Goal: Task Accomplishment & Management: Use online tool/utility

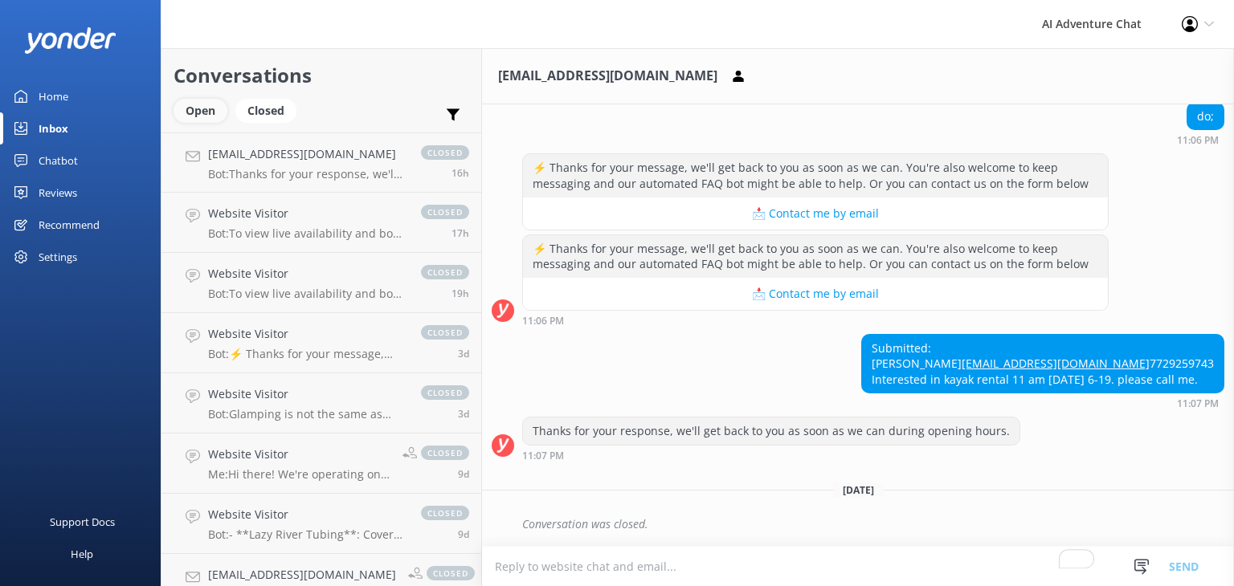
click at [201, 112] on div "Open" at bounding box center [201, 111] width 54 height 24
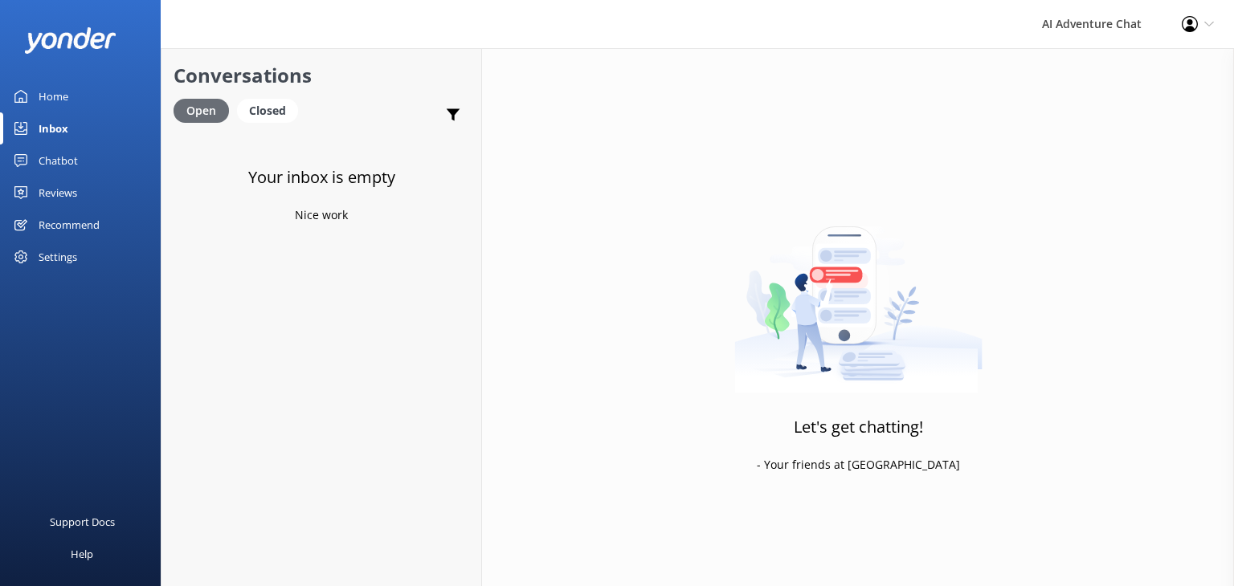
click at [201, 112] on div "Open" at bounding box center [201, 111] width 55 height 24
click at [65, 131] on div "Inbox" at bounding box center [54, 128] width 30 height 32
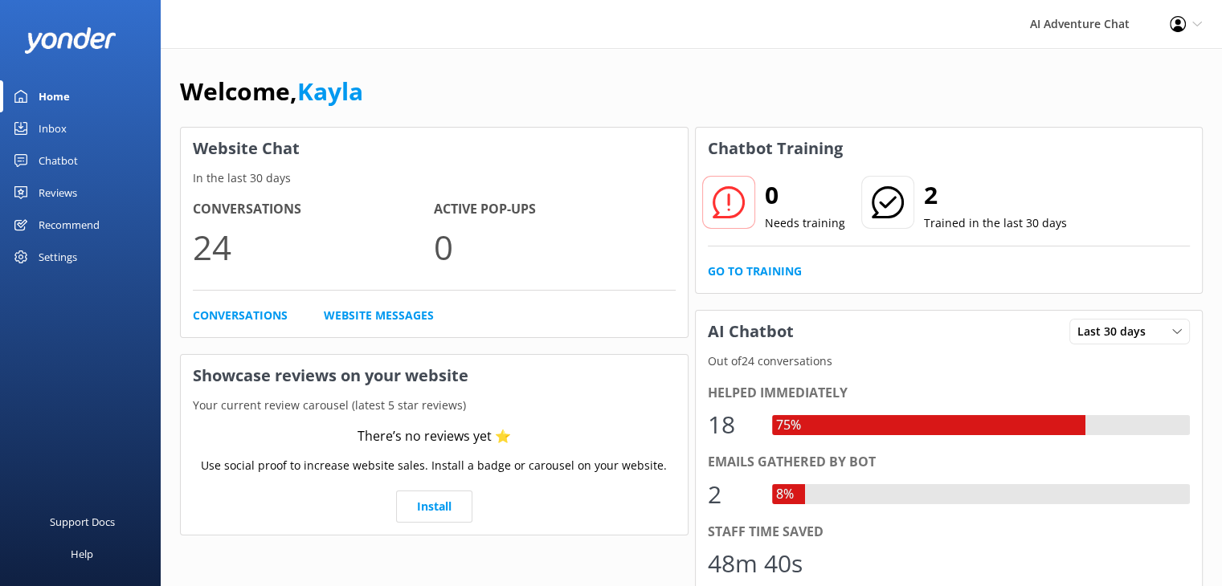
click at [64, 129] on div "Inbox" at bounding box center [53, 128] width 28 height 32
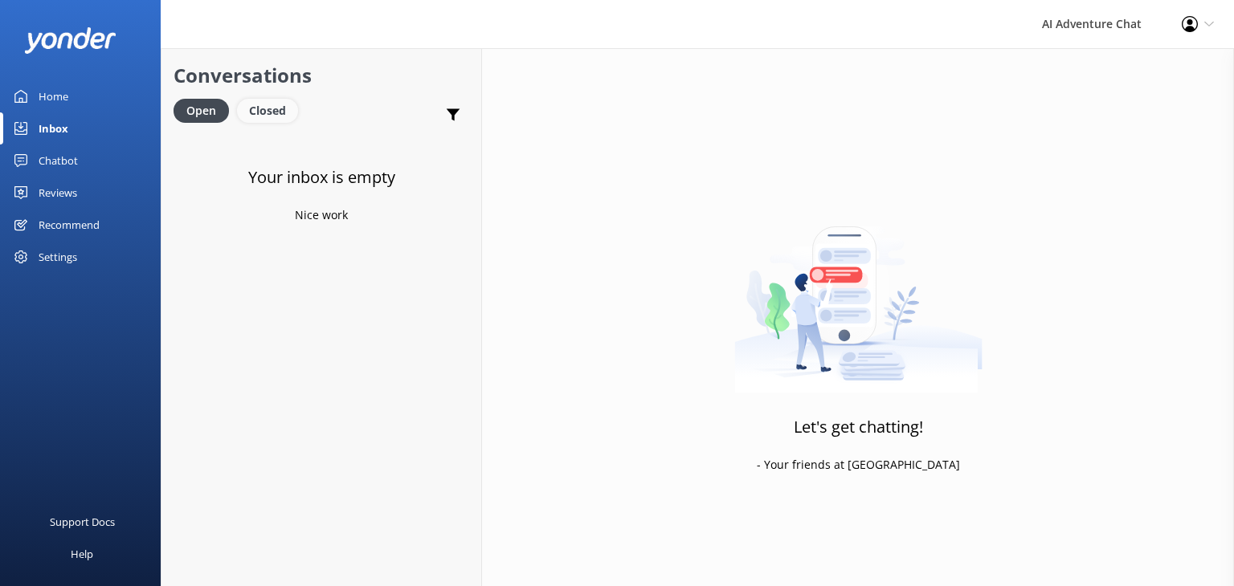
click at [258, 120] on div "Closed" at bounding box center [267, 111] width 61 height 24
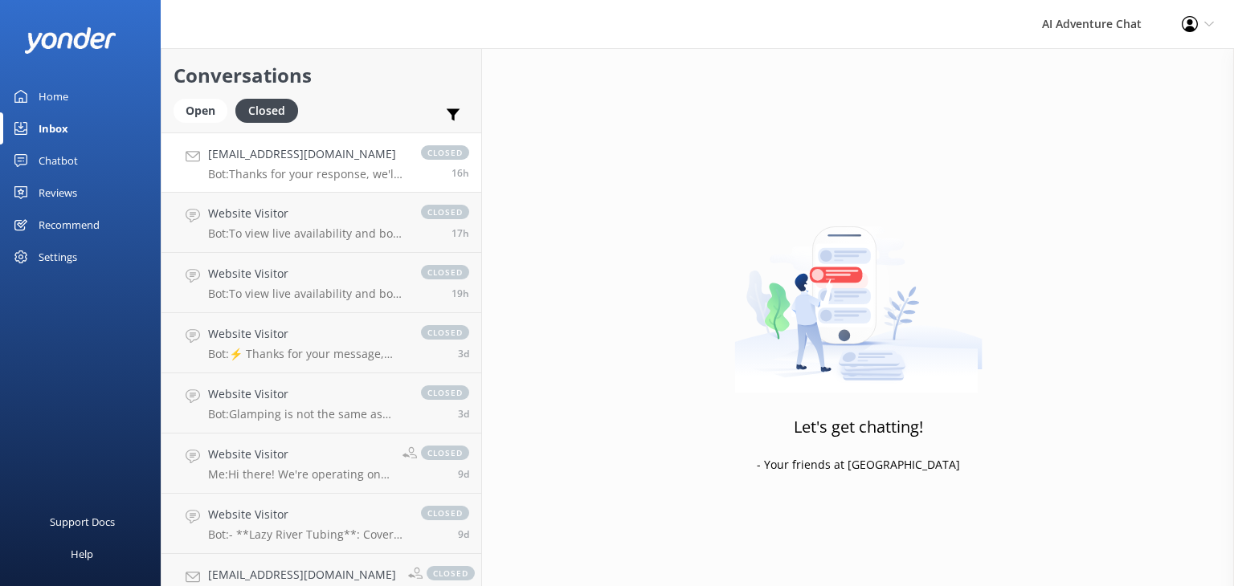
click at [324, 171] on p "Bot: Thanks for your response, we'll get back to you as soon as we can during o…" at bounding box center [306, 174] width 197 height 14
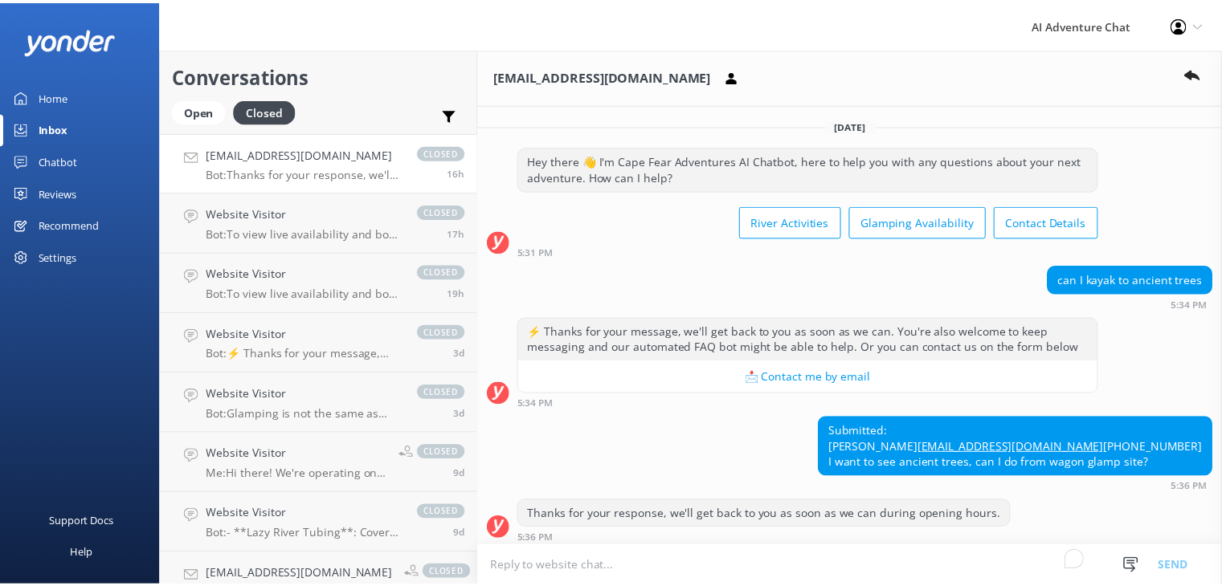
scroll to position [129, 0]
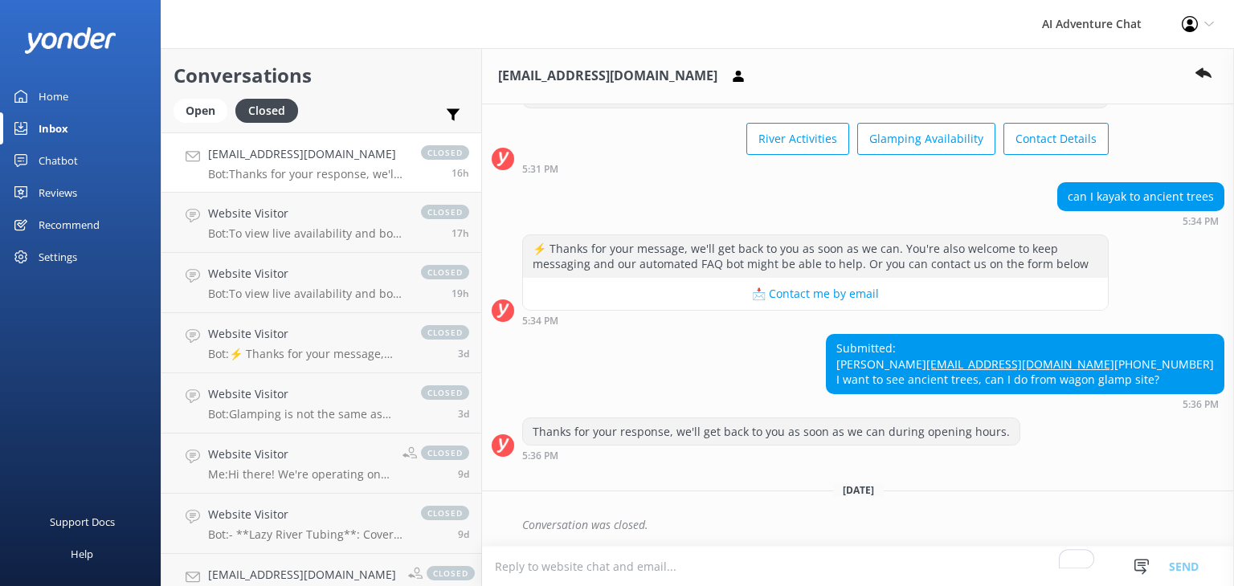
click at [49, 156] on div "Chatbot" at bounding box center [58, 161] width 39 height 32
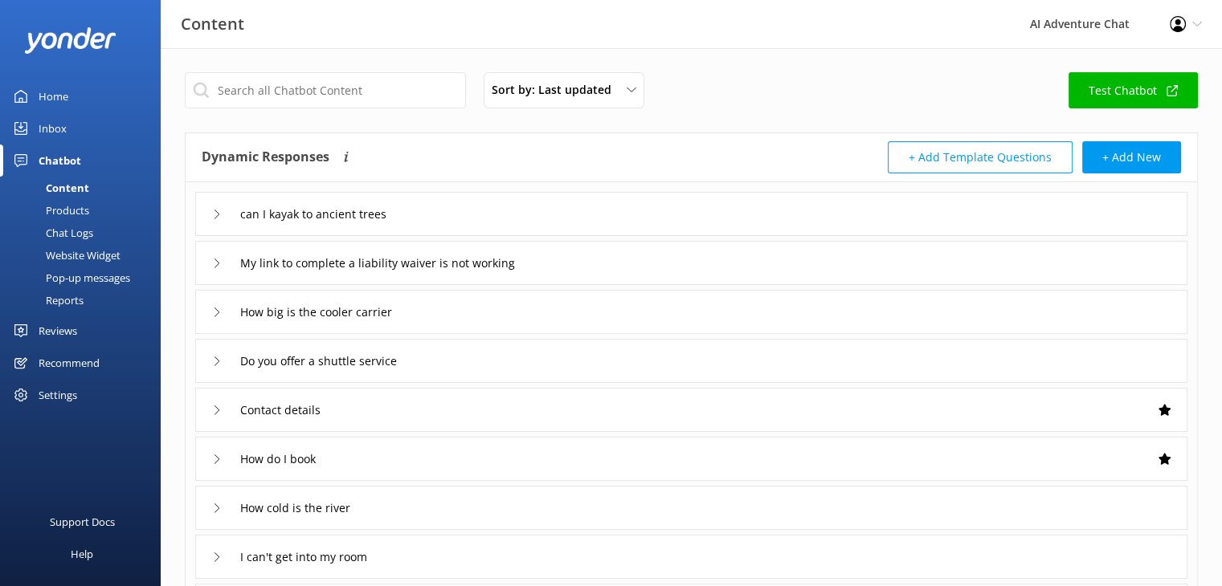
click at [90, 280] on div "Pop-up messages" at bounding box center [70, 278] width 120 height 22
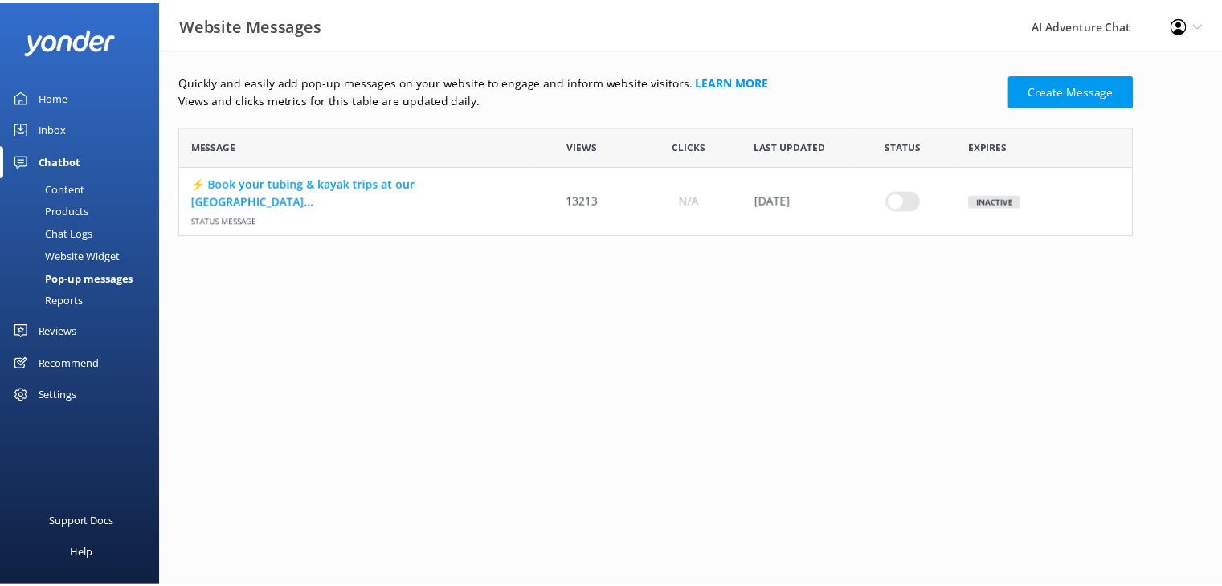
scroll to position [96, 951]
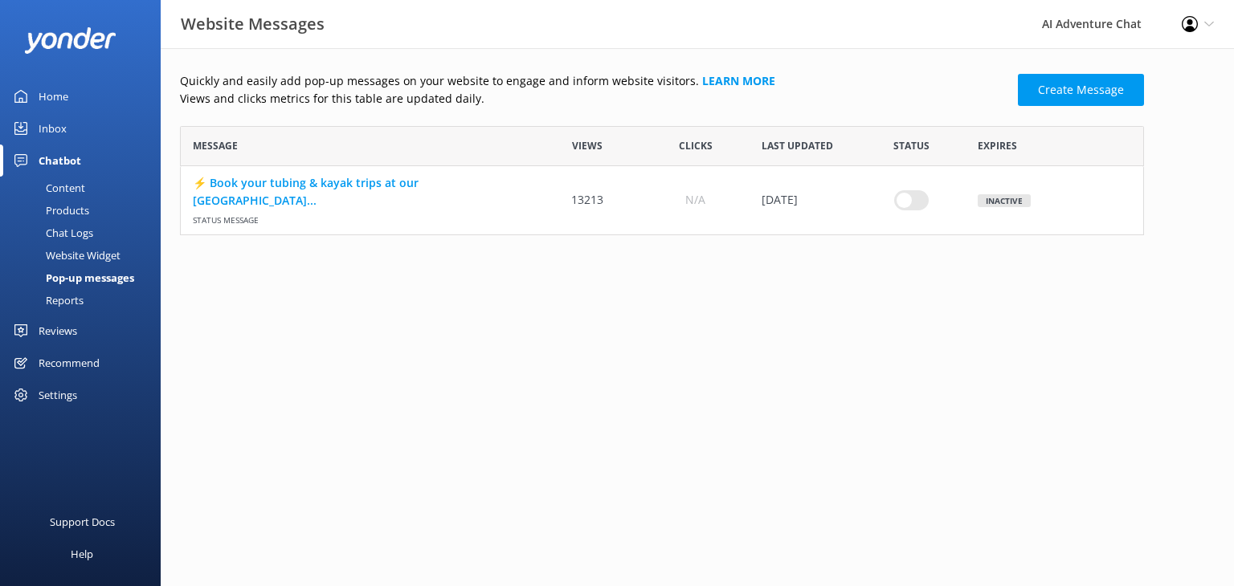
click at [58, 304] on div "Reports" at bounding box center [47, 300] width 74 height 22
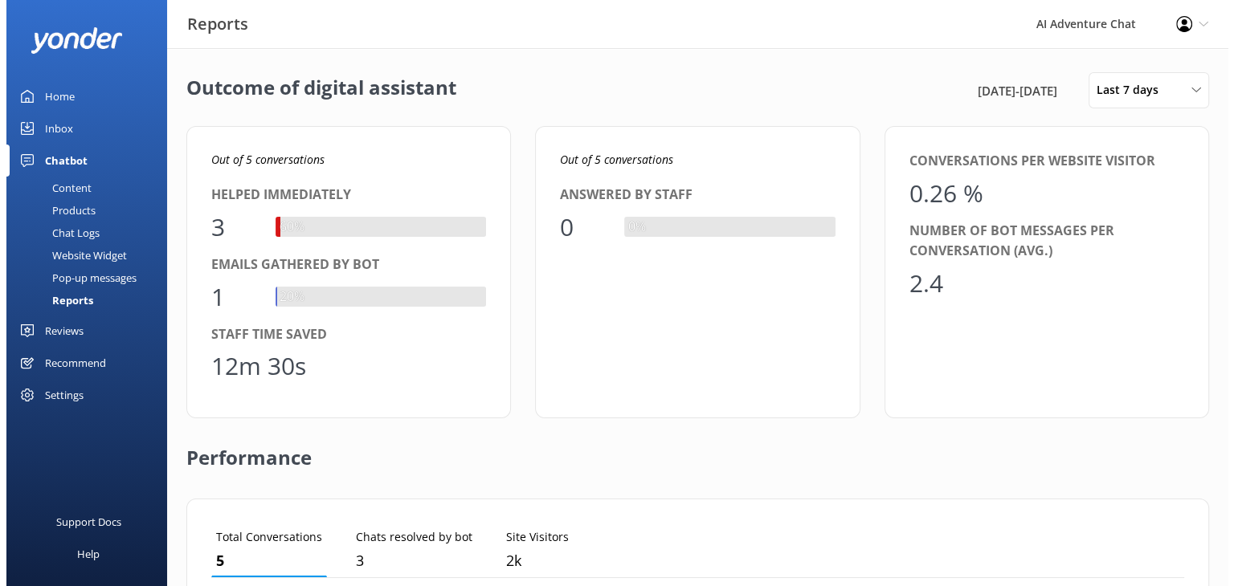
scroll to position [149, 961]
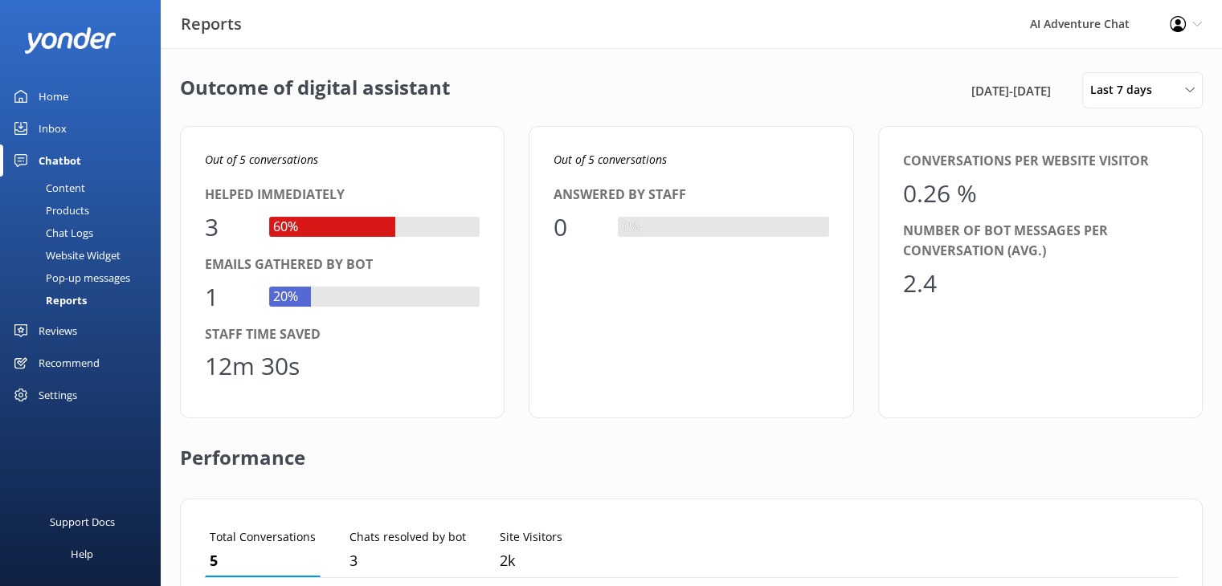
click at [80, 280] on div "Pop-up messages" at bounding box center [70, 278] width 120 height 22
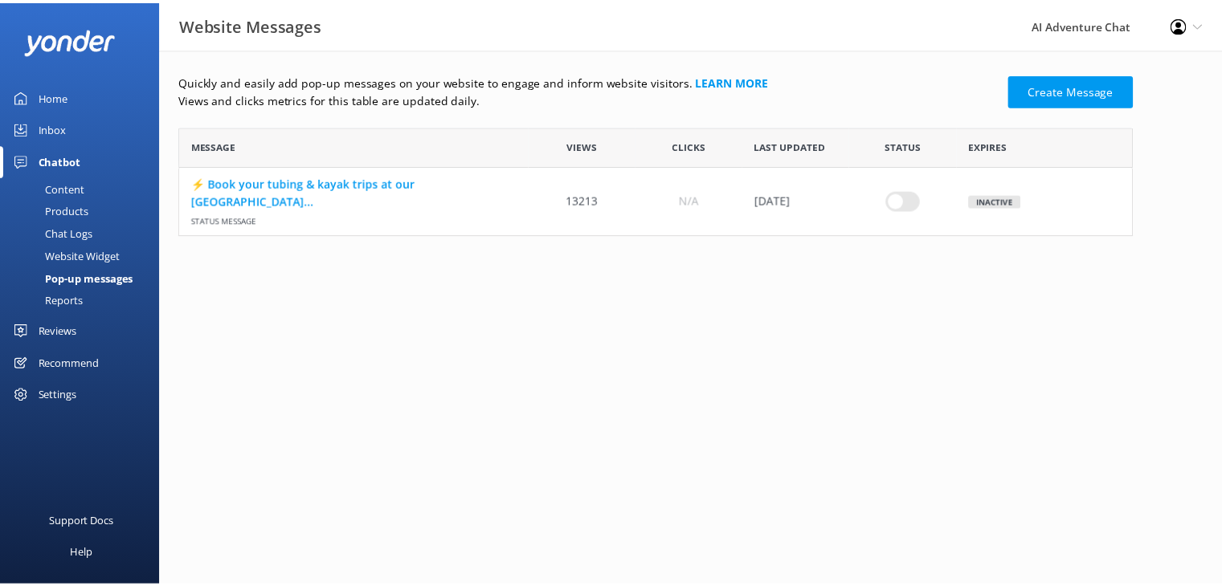
scroll to position [96, 951]
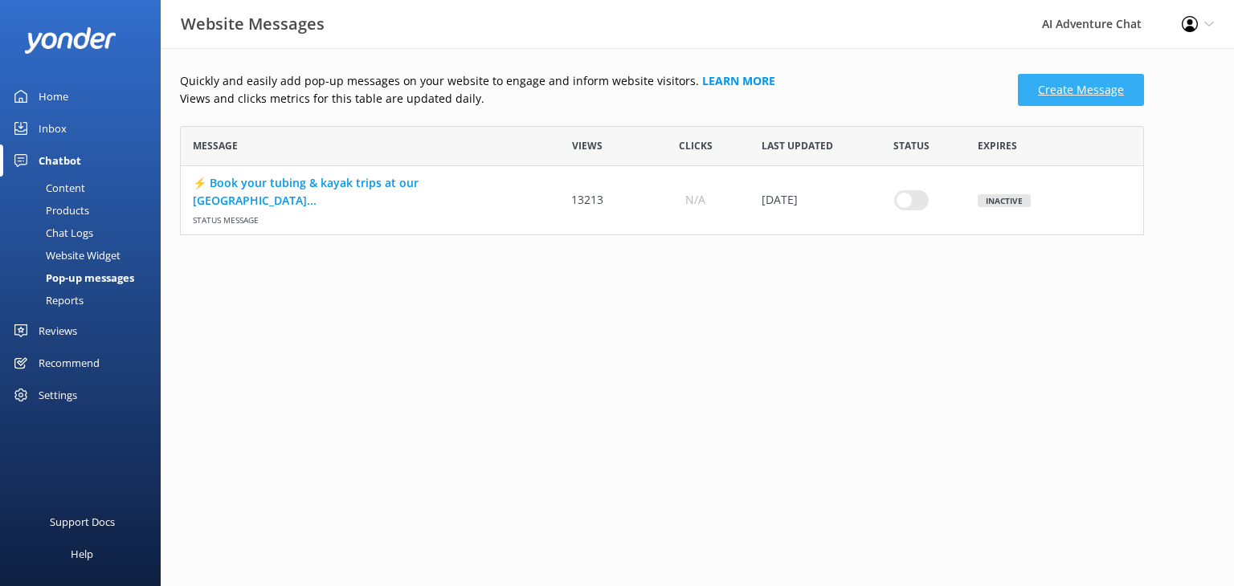
click at [1117, 84] on link "Create Message" at bounding box center [1081, 90] width 126 height 32
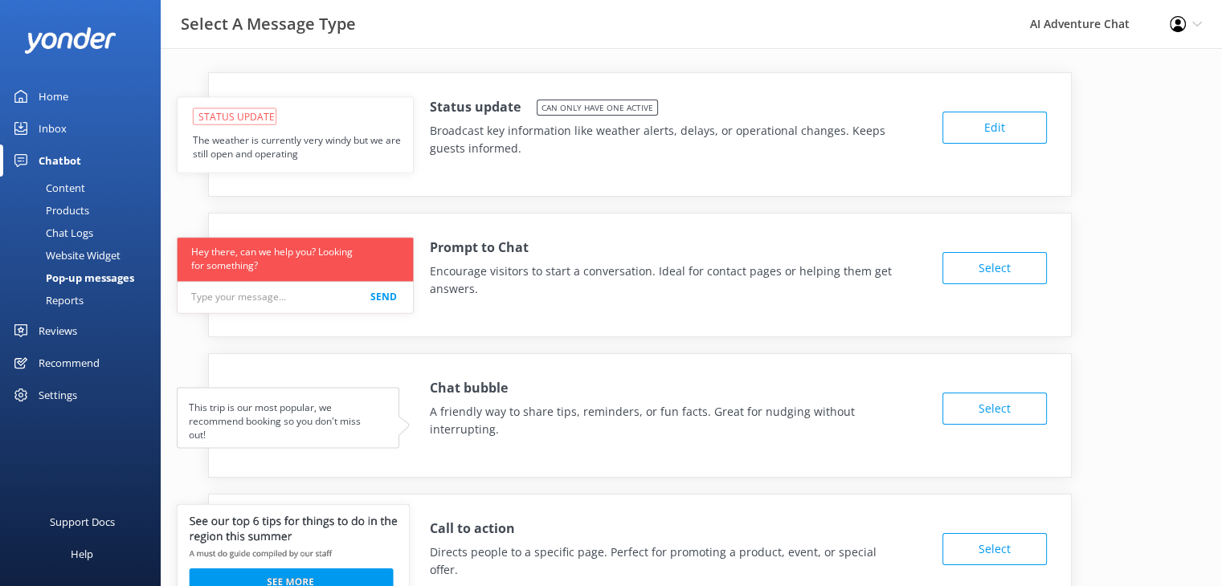
click at [1019, 133] on button "Edit" at bounding box center [994, 128] width 104 height 32
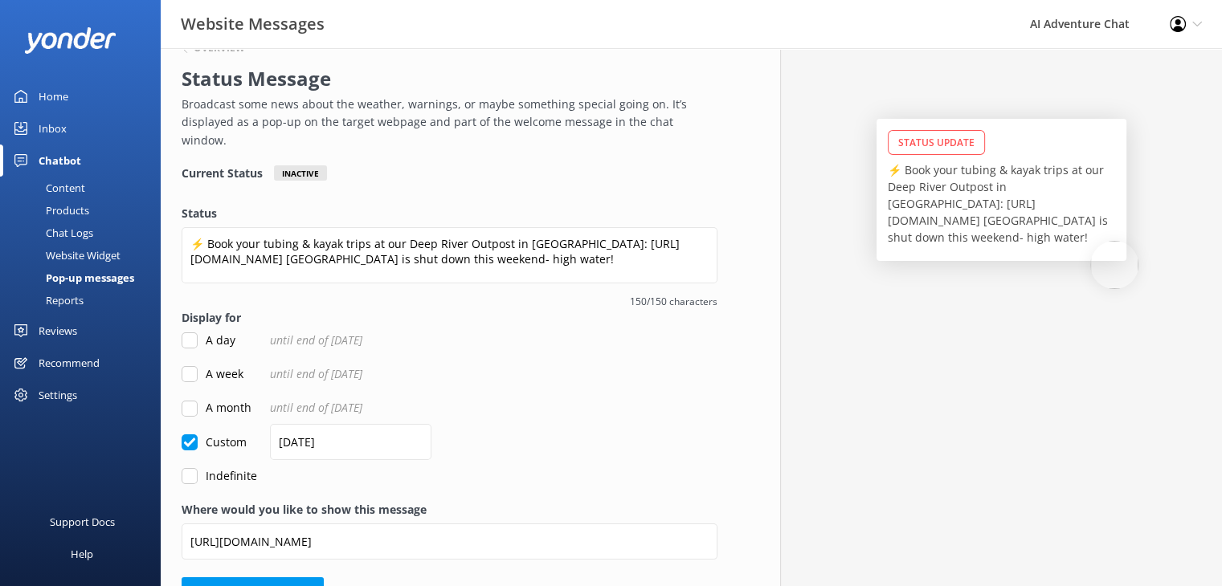
scroll to position [45, 0]
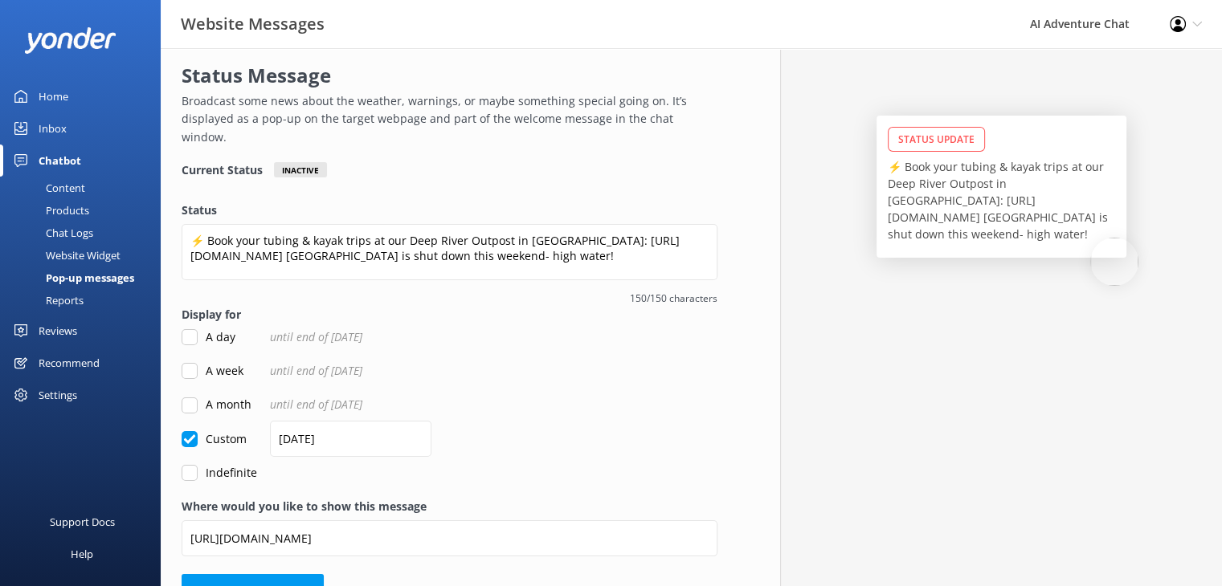
click at [186, 398] on input "A month" at bounding box center [190, 406] width 16 height 16
checkbox input "true"
checkbox input "false"
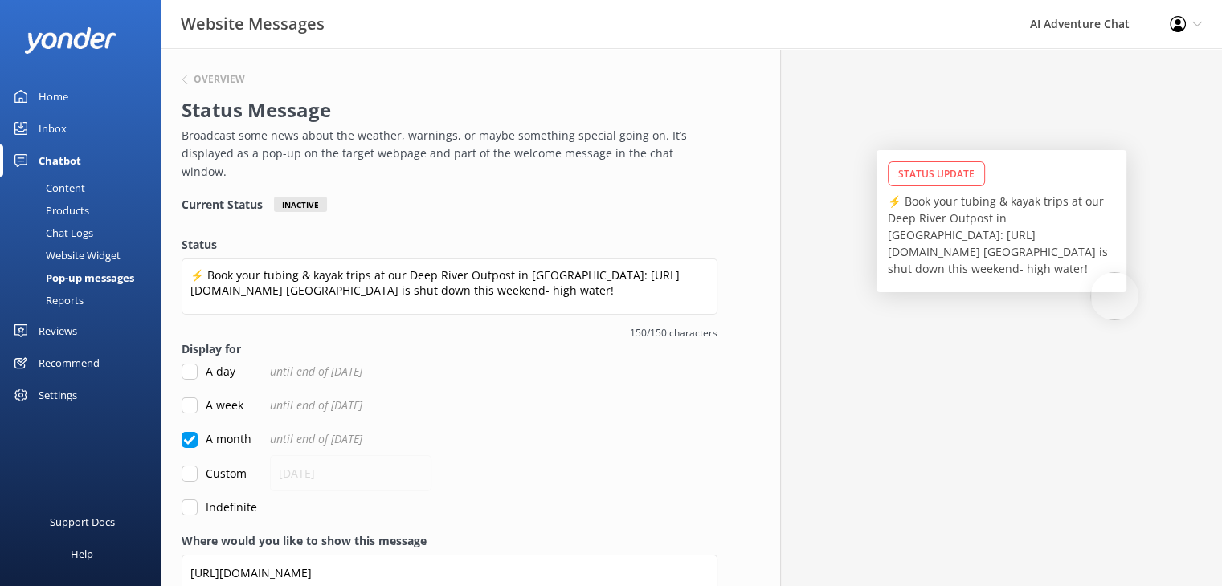
scroll to position [10, 0]
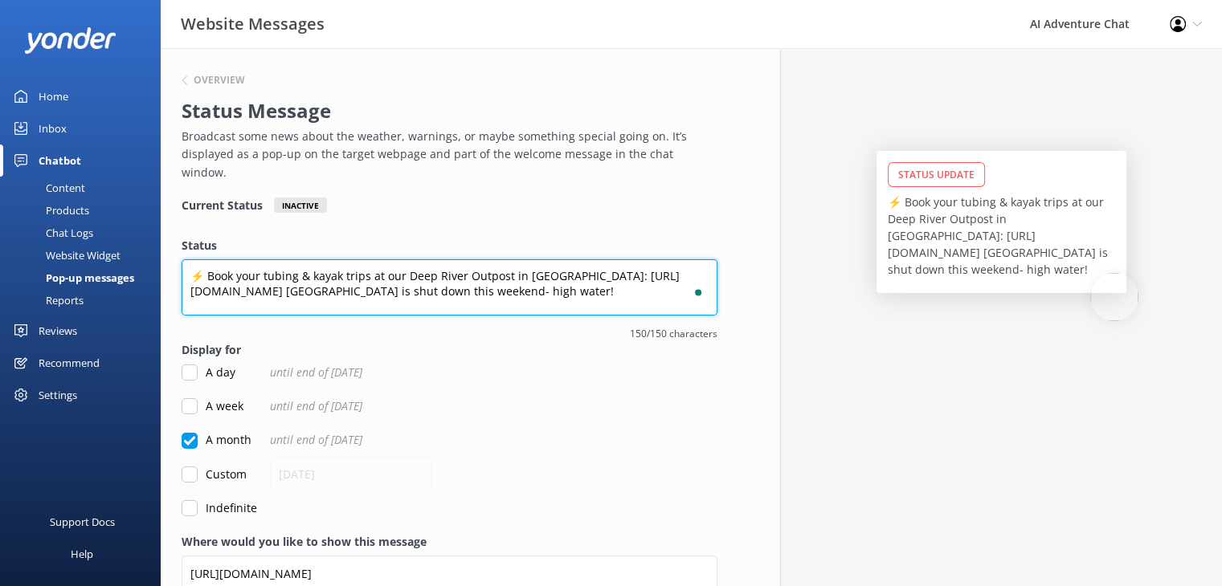
drag, startPoint x: 516, startPoint y: 275, endPoint x: 370, endPoint y: 257, distance: 146.5
click at [370, 259] on textarea "⚡ Book your tubing & kayak trips at our Deep River Outpost in [GEOGRAPHIC_DATA]…" at bounding box center [450, 287] width 536 height 56
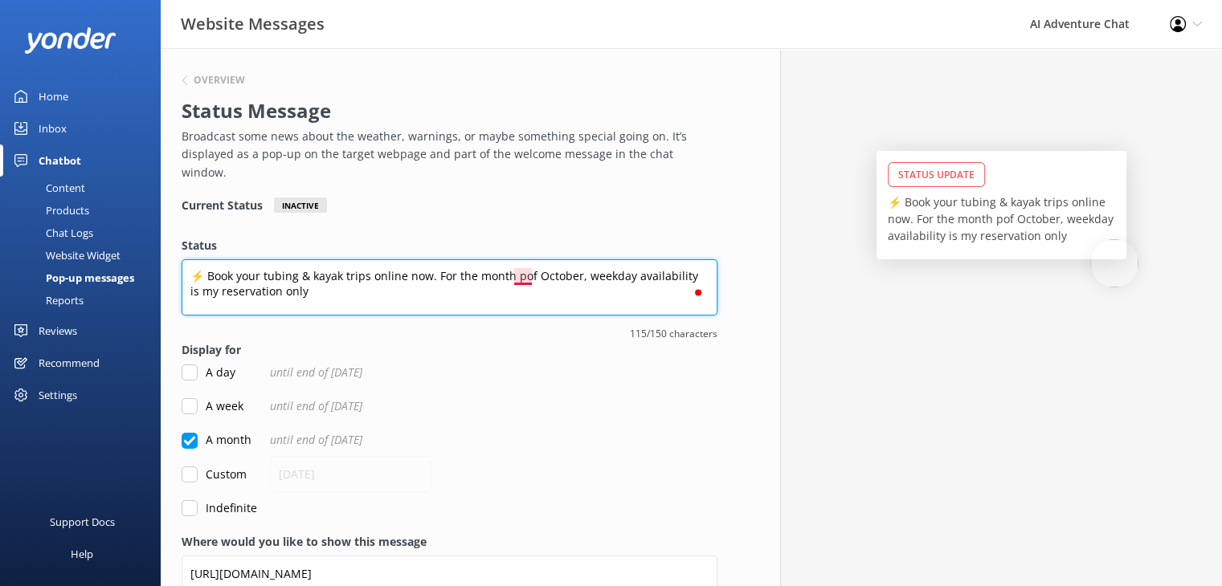
click at [519, 259] on textarea "⚡ Book your tubing & kayak trips online now. For the month pof October, weekday…" at bounding box center [450, 287] width 536 height 56
click at [463, 277] on textarea "⚡ Book your tubing & kayak trips online now. For the month of October, weekday …" at bounding box center [450, 287] width 536 height 56
click at [342, 259] on textarea "⚡ Book your tubing & kayak trips online now. For the month of October, weekday …" at bounding box center [450, 287] width 536 height 56
click at [620, 259] on textarea "⚡ Book your trips online now. For the month of October, weekday availability is…" at bounding box center [450, 287] width 536 height 56
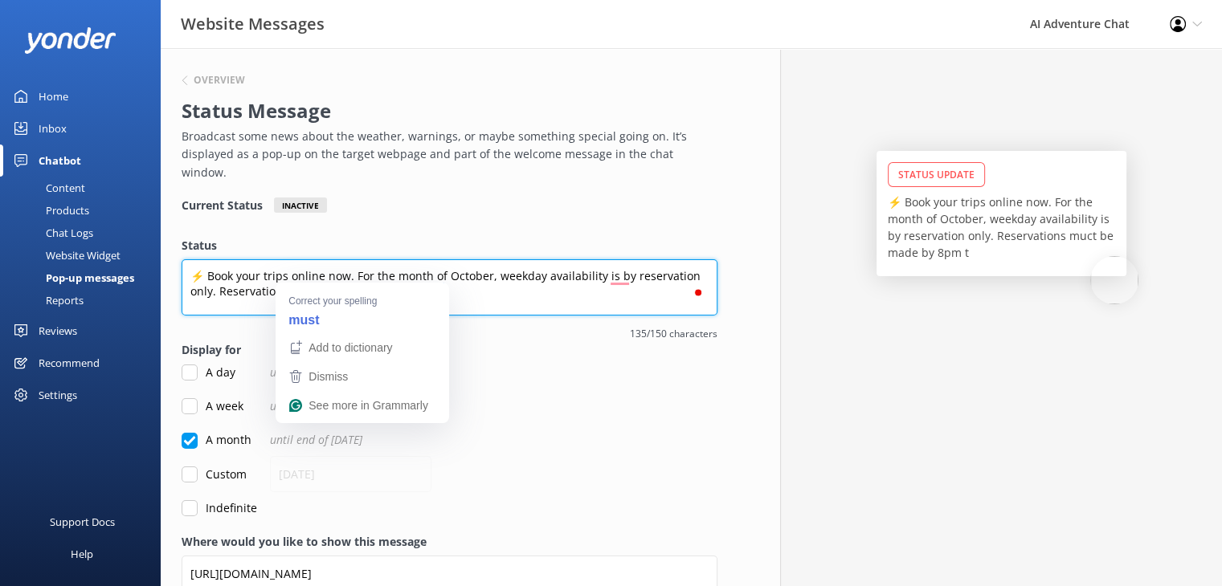
click at [461, 280] on textarea "⚡ Book your trips online now. For the month of October, weekday availability is…" at bounding box center [450, 287] width 536 height 56
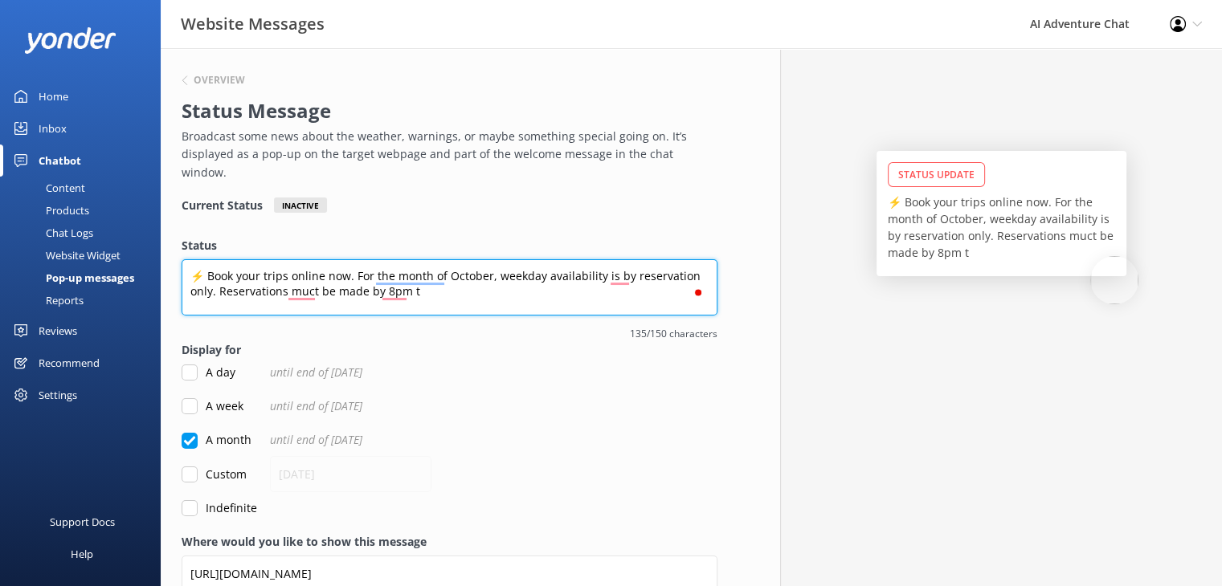
click at [445, 275] on textarea "⚡ Book your trips online now. For the month of October, weekday availability is…" at bounding box center [450, 287] width 536 height 56
type textarea "⚡ Book your trips online now. For the month of October, weekday availability is…"
drag, startPoint x: 443, startPoint y: 286, endPoint x: 120, endPoint y: 247, distance: 326.0
click at [120, 247] on div "Website Messages AI Adventure Chat Profile Settings Logout Home Inbox Chatbot C…" at bounding box center [611, 352] width 1222 height 627
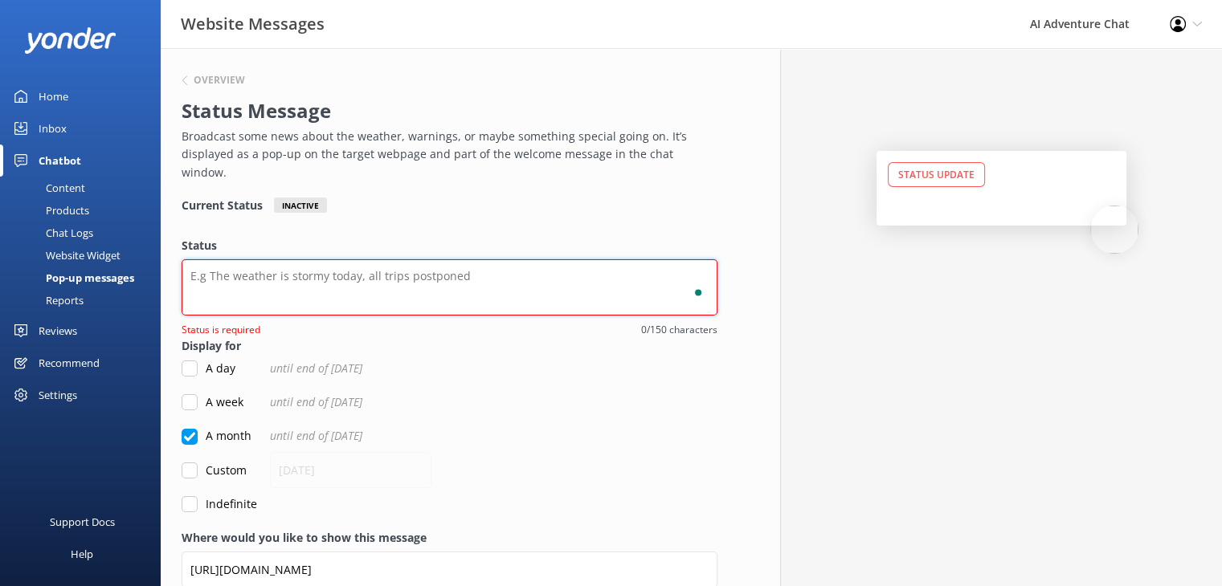
paste textarea "⚡ Book your trips online now! For the month of October, weekday availability is…"
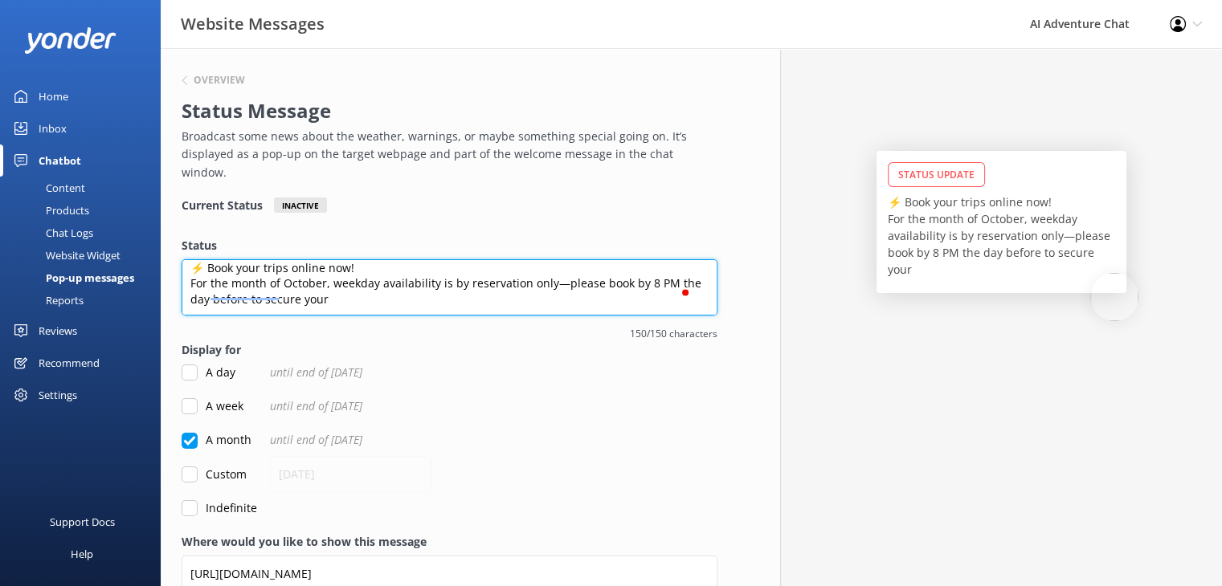
scroll to position [8, 0]
click at [189, 264] on textarea "⚡ Book your trips online now! For the month of October, weekday availability is…" at bounding box center [450, 287] width 536 height 56
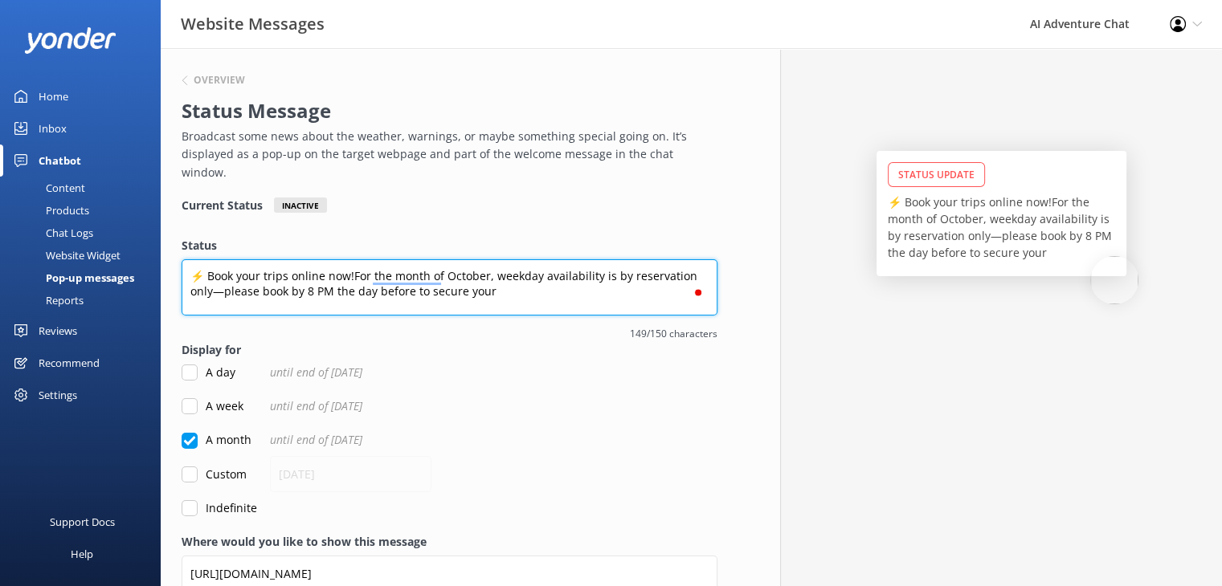
scroll to position [0, 0]
click at [488, 278] on textarea "⚡ Book your trips online For the month of October, weekday availability is by r…" at bounding box center [450, 287] width 536 height 56
click at [413, 259] on textarea "⚡ Book your trips online For the month of October, weekday availability is by r…" at bounding box center [450, 287] width 536 height 56
click at [437, 271] on textarea "⚡ Book your trips online For October, weekday availability is by reservation on…" at bounding box center [450, 287] width 536 height 56
click at [208, 259] on textarea "⚡ Book your trips online For October, weekday availability is by reservation on…" at bounding box center [450, 287] width 536 height 56
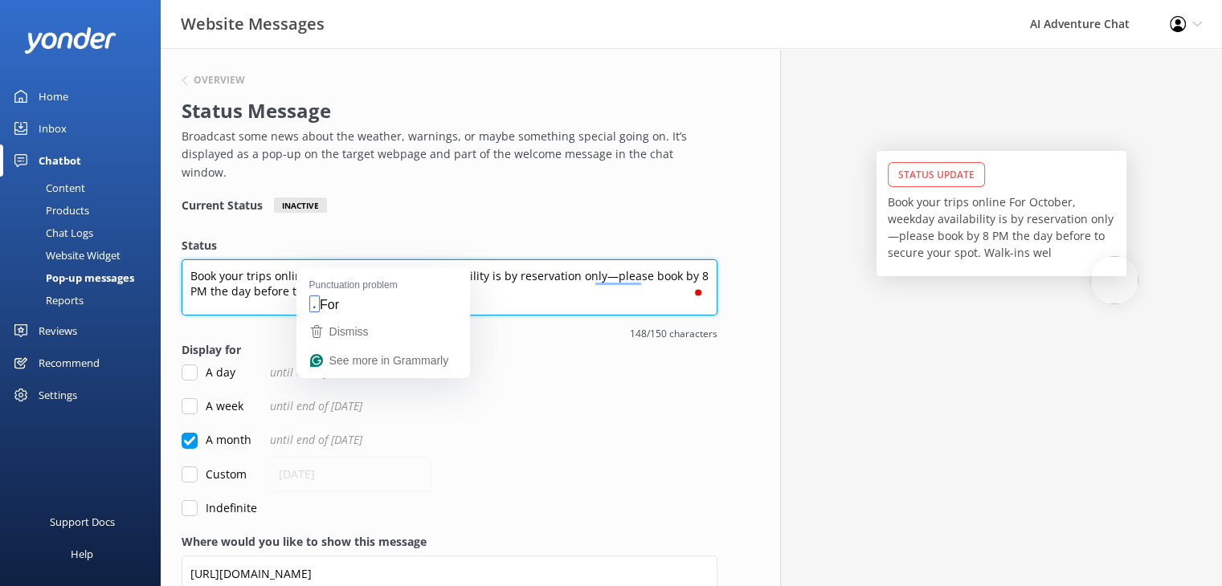
click at [314, 259] on textarea "Book your trips online For October, weekday availability is by reservation only…" at bounding box center [450, 287] width 536 height 56
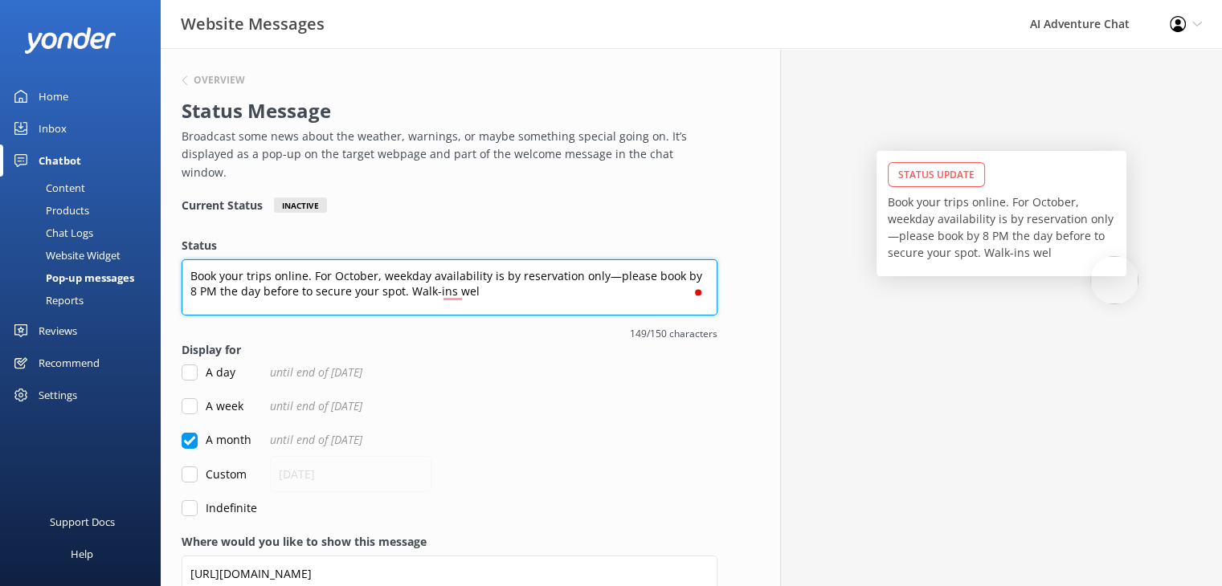
click at [482, 271] on textarea "Book your trips online. For October, weekday availability is by reservation onl…" at bounding box center [450, 287] width 536 height 56
click at [610, 259] on textarea "Book your trips online. For October, weekday availability is by reservation onl…" at bounding box center [450, 287] width 536 height 56
click at [540, 282] on textarea "Book your trips online. For October, weekday availability is by reservation onl…" at bounding box center [450, 287] width 536 height 56
click at [389, 271] on textarea "Book your trips online. For October, weekday availability is by reservation onl…" at bounding box center [450, 287] width 536 height 56
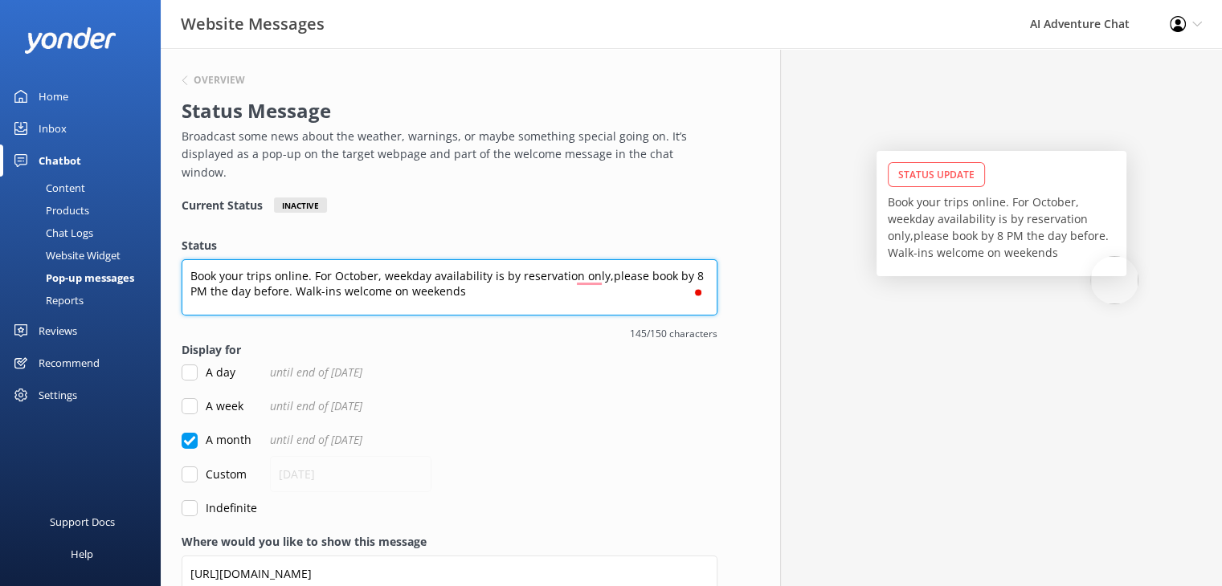
click at [307, 259] on textarea "Book your trips online. For October, weekday availability is by reservation onl…" at bounding box center [450, 287] width 536 height 56
click at [491, 271] on textarea "Book your trip now! For October, weekday availability is by reservation only; p…" at bounding box center [450, 287] width 536 height 56
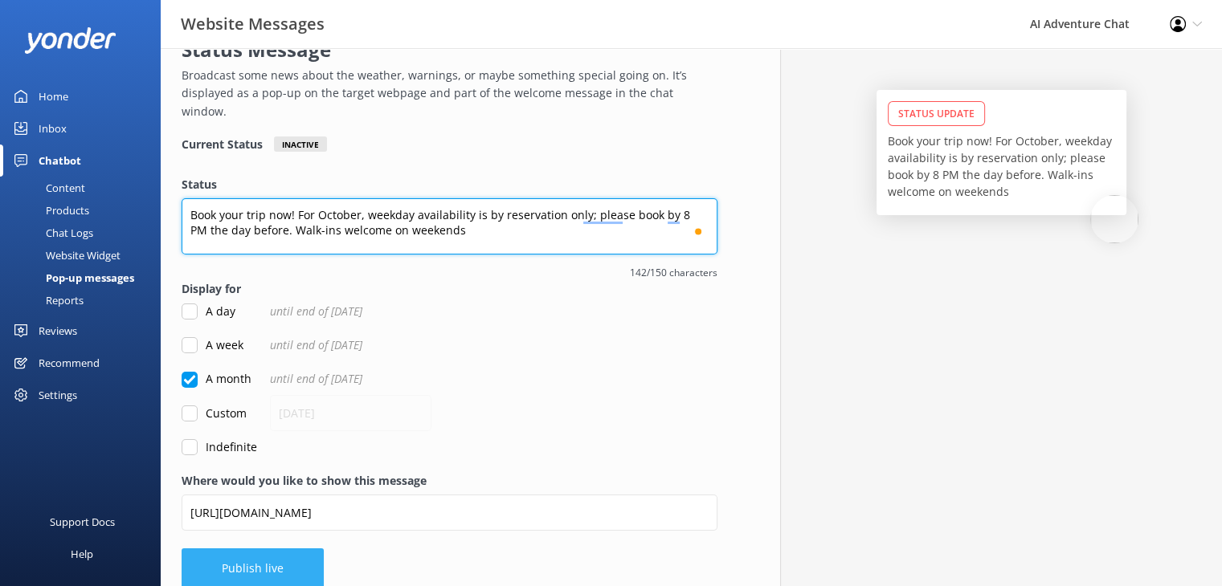
type textarea "Book your trip now! For October, weekday availability is by reservation only; p…"
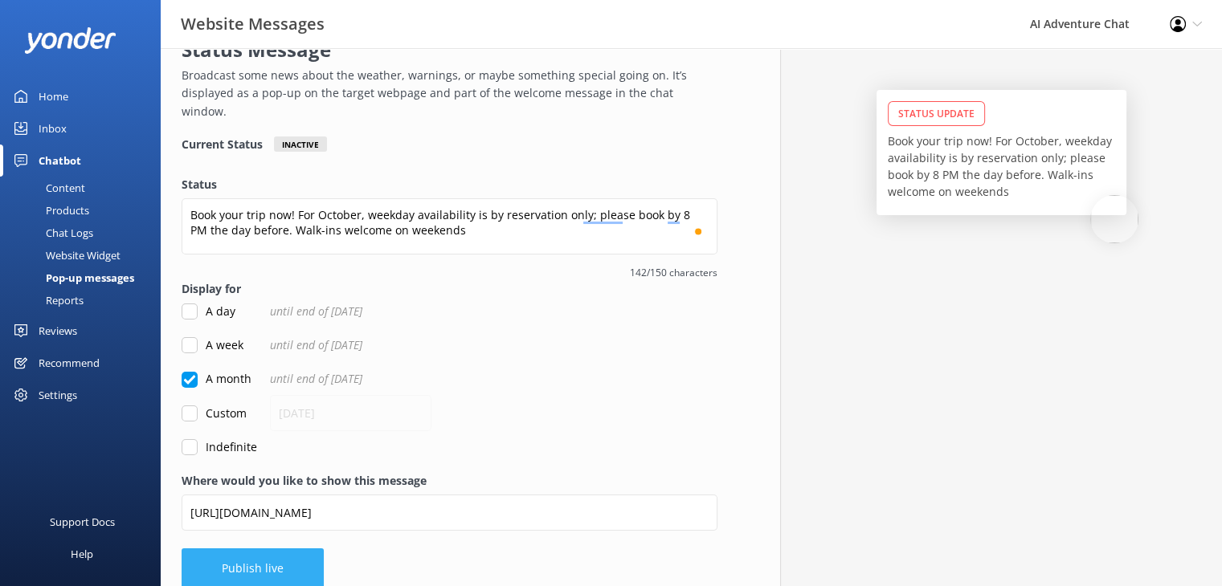
click at [308, 549] on button "Publish live" at bounding box center [253, 569] width 142 height 40
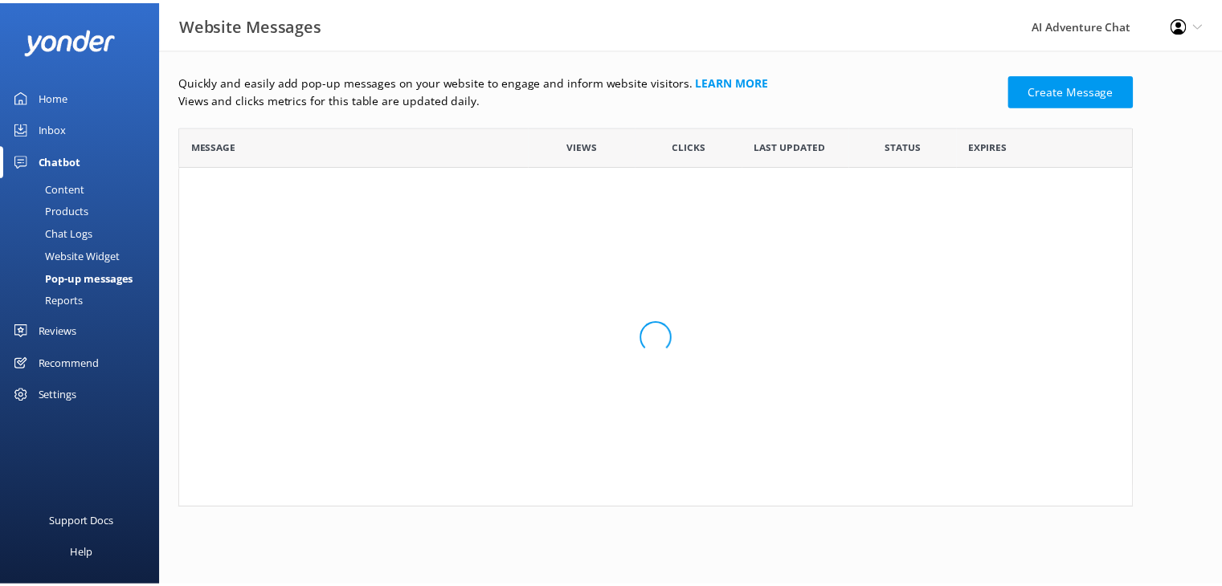
scroll to position [96, 951]
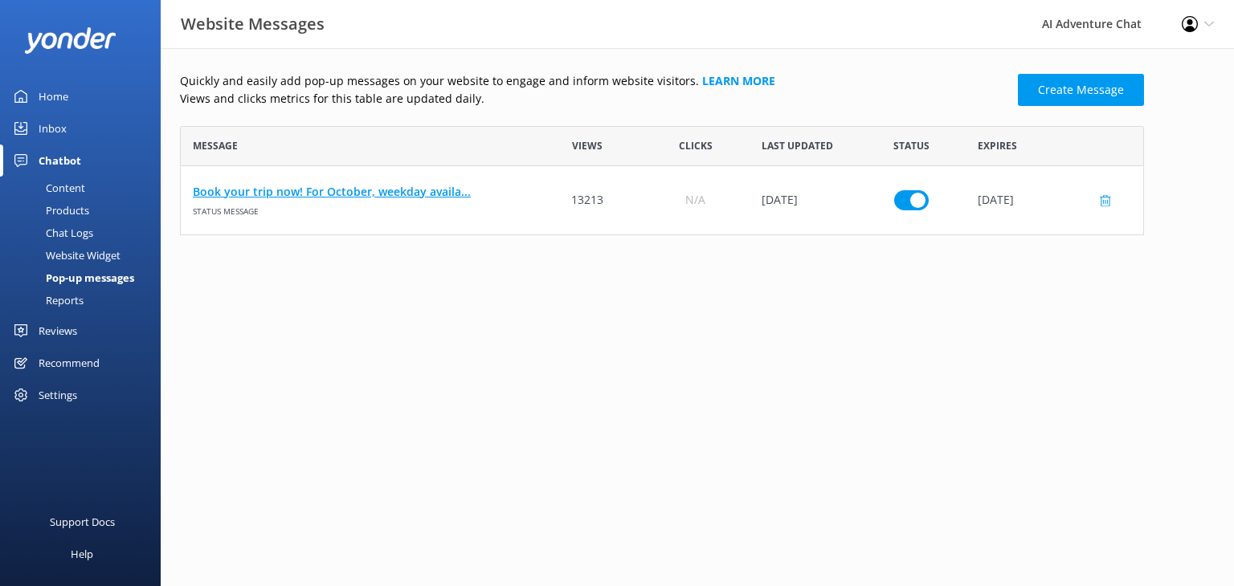
click at [377, 190] on link "Book your trip now! For October, weekday availa..." at bounding box center [357, 192] width 329 height 18
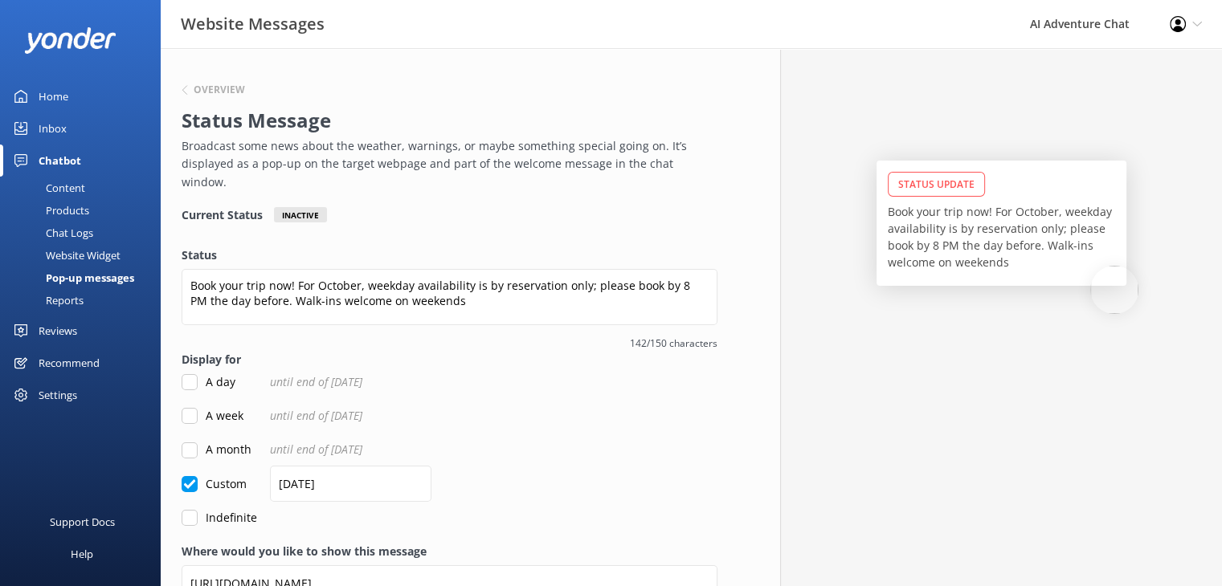
scroll to position [71, 0]
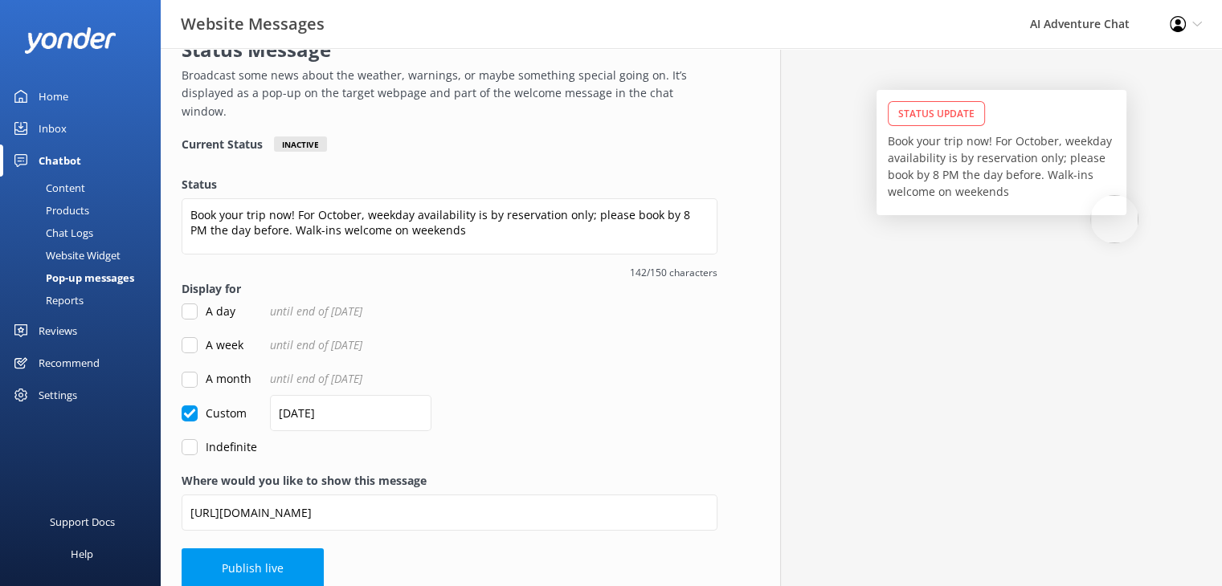
click at [188, 372] on input "A month" at bounding box center [190, 380] width 16 height 16
checkbox input "true"
checkbox input "false"
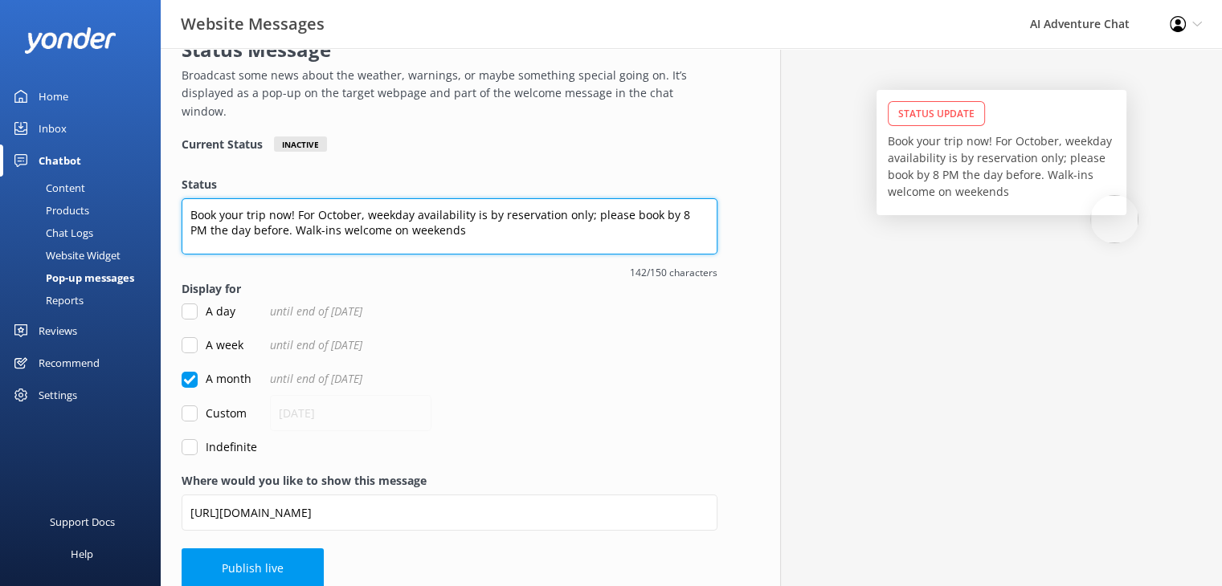
click at [366, 213] on textarea "Book your trip now! For October, weekday availability is by reservation only; p…" at bounding box center [450, 226] width 536 height 56
type textarea "Book your trip now! For October, weekday availability is by reservation only; p…"
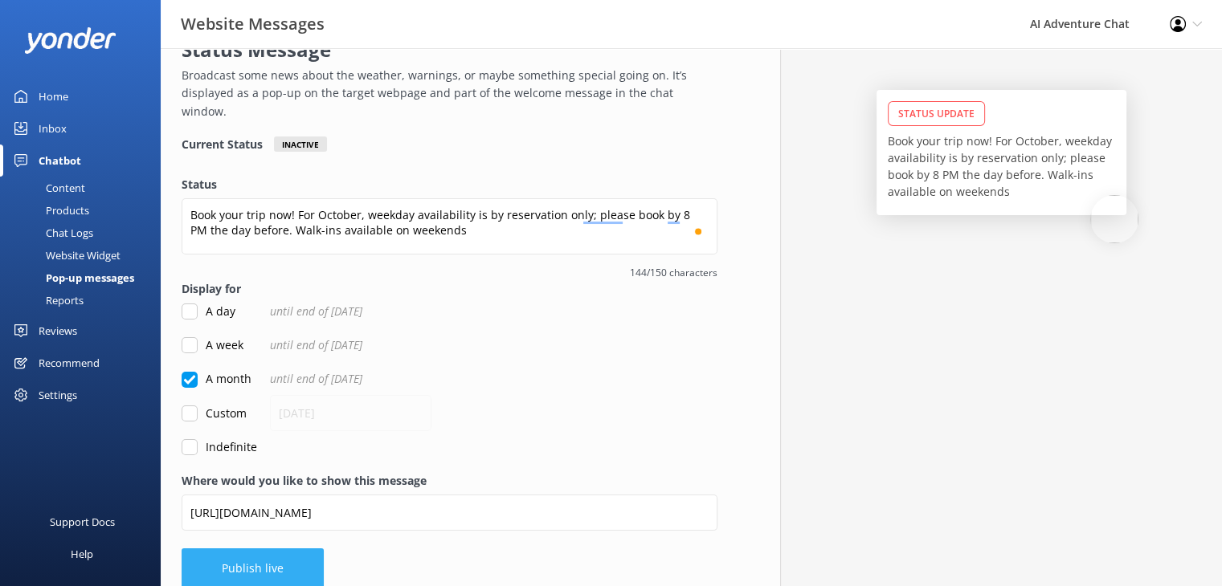
click at [275, 561] on button "Publish live" at bounding box center [253, 569] width 142 height 40
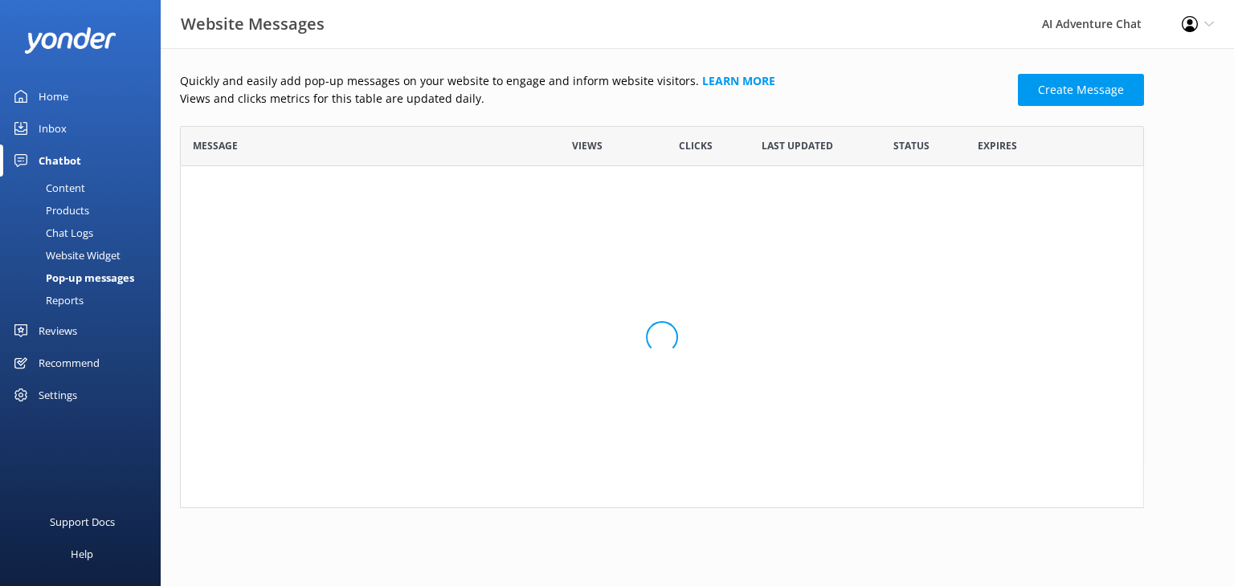
scroll to position [96, 951]
